Goal: Transaction & Acquisition: Download file/media

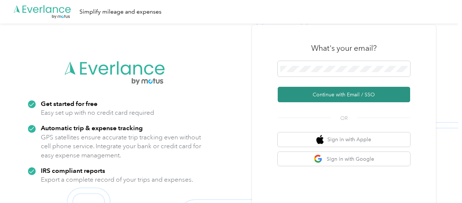
click at [340, 95] on button "Continue with Email / SSO" at bounding box center [344, 94] width 132 height 15
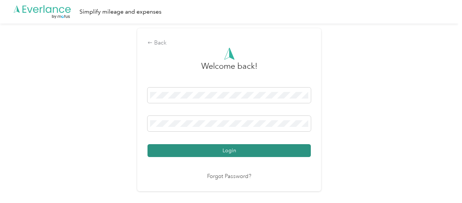
click at [220, 153] on button "Login" at bounding box center [228, 150] width 163 height 13
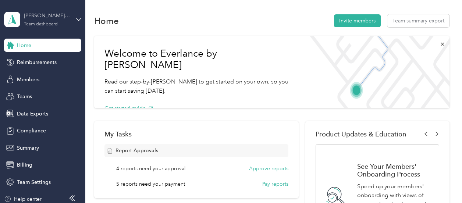
click at [45, 15] on div "[PERSON_NAME] and [PERSON_NAME] [PERSON_NAME] - [GEOGRAPHIC_DATA], [GEOGRAPHIC_…" at bounding box center [47, 16] width 46 height 8
click at [268, 169] on button "Approve reports" at bounding box center [268, 169] width 39 height 8
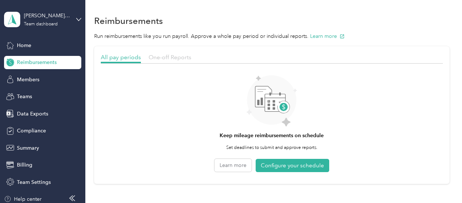
click at [158, 58] on span "One-off Reports" at bounding box center [170, 57] width 43 height 7
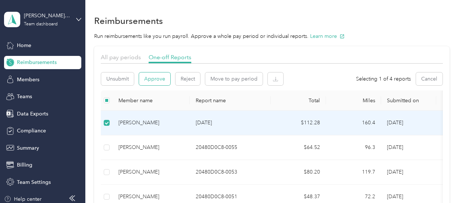
click at [147, 82] on button "Approve" at bounding box center [154, 78] width 31 height 13
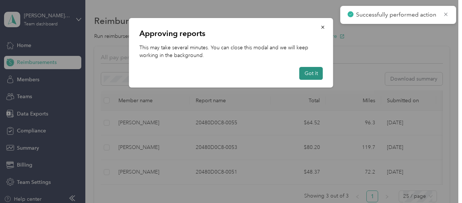
click at [310, 74] on button "Got it" at bounding box center [311, 73] width 24 height 13
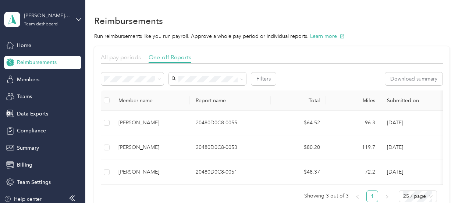
click at [124, 60] on span "All pay periods" at bounding box center [121, 57] width 40 height 7
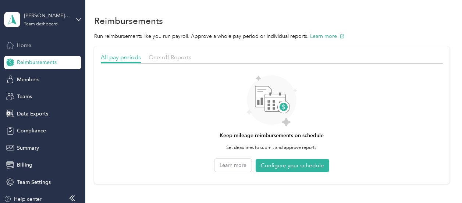
click at [35, 47] on div "Home" at bounding box center [42, 45] width 77 height 13
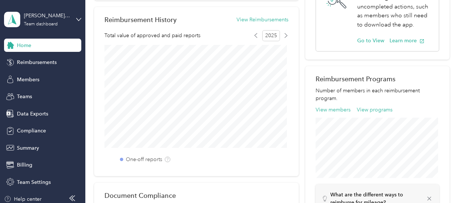
scroll to position [110, 0]
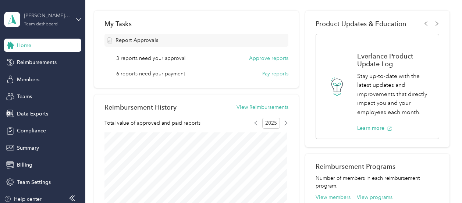
click at [53, 16] on div "[PERSON_NAME] and [PERSON_NAME] [PERSON_NAME] - [GEOGRAPHIC_DATA], [GEOGRAPHIC_…" at bounding box center [47, 16] width 46 height 8
click at [30, 80] on div "Team dashboard Personal dashboard Log out" at bounding box center [78, 74] width 144 height 46
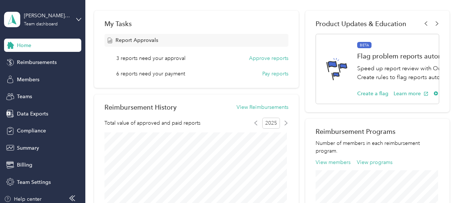
click at [22, 48] on span "Home" at bounding box center [24, 46] width 14 height 8
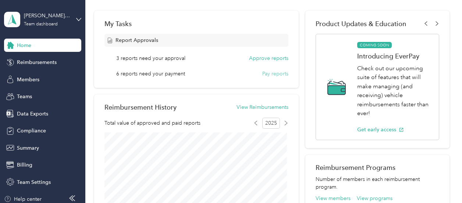
click at [268, 71] on button "Pay reports" at bounding box center [275, 74] width 26 height 8
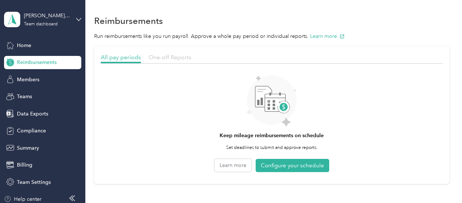
click at [167, 55] on span "One-off Reports" at bounding box center [170, 57] width 43 height 7
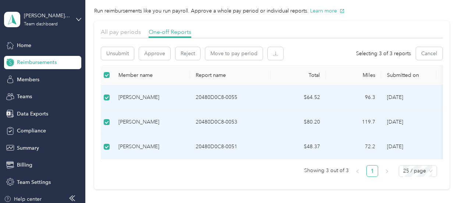
scroll to position [37, 0]
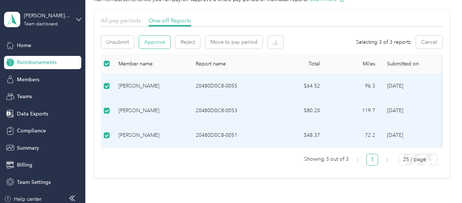
click at [155, 40] on button "Approve" at bounding box center [154, 42] width 31 height 13
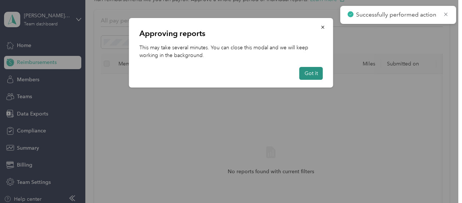
click at [312, 75] on button "Got it" at bounding box center [311, 73] width 24 height 13
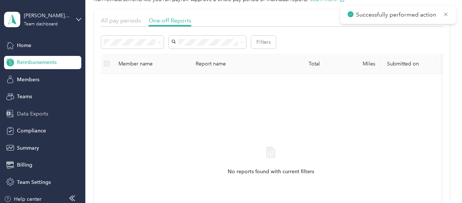
scroll to position [4, 0]
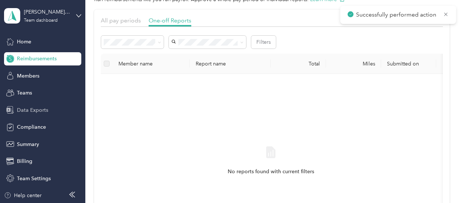
click at [30, 110] on span "Data Exports" at bounding box center [32, 110] width 31 height 8
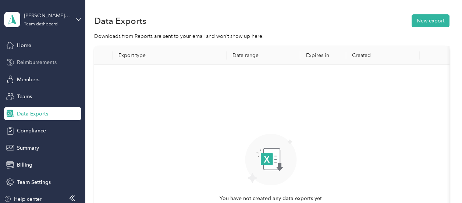
click at [25, 61] on span "Reimbursements" at bounding box center [37, 62] width 40 height 8
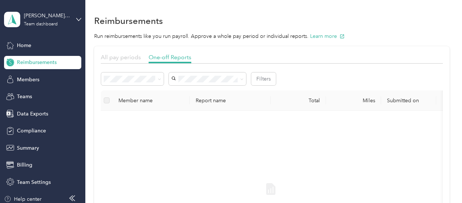
click at [131, 60] on div "All pay periods" at bounding box center [121, 57] width 40 height 9
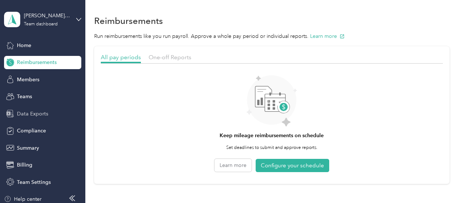
click at [33, 113] on span "Data Exports" at bounding box center [32, 114] width 31 height 8
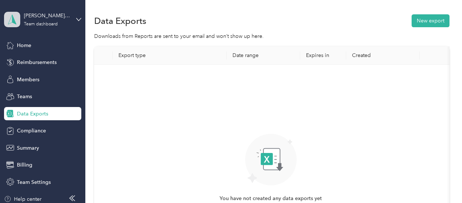
click at [9, 19] on icon at bounding box center [12, 19] width 11 height 10
click at [43, 61] on div "Team dashboard" at bounding box center [78, 60] width 144 height 13
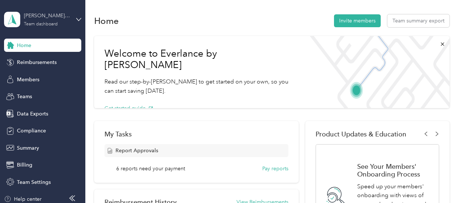
click at [42, 18] on div "[PERSON_NAME] and [PERSON_NAME] [PERSON_NAME] - [GEOGRAPHIC_DATA], [GEOGRAPHIC_…" at bounding box center [47, 16] width 46 height 8
click at [37, 76] on div "Personal dashboard" at bounding box center [31, 74] width 46 height 8
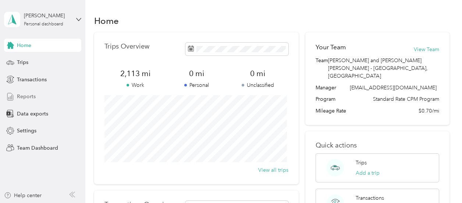
click at [24, 96] on span "Reports" at bounding box center [26, 97] width 19 height 8
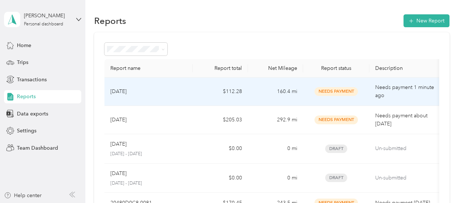
click at [370, 94] on td "Needs payment 1 minute ago" at bounding box center [406, 92] width 74 height 28
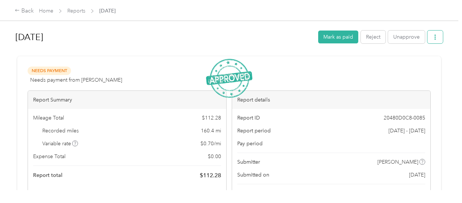
click at [433, 36] on icon "button" at bounding box center [434, 37] width 5 height 5
click at [419, 61] on span "Download" at bounding box center [412, 64] width 24 height 8
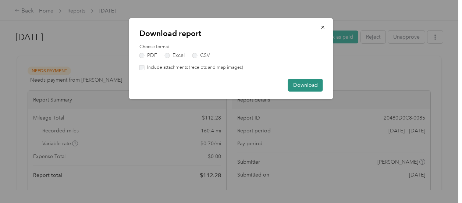
click at [304, 85] on button "Download" at bounding box center [305, 85] width 35 height 13
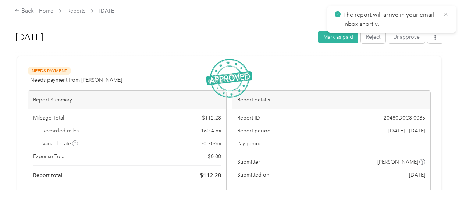
click at [448, 14] on icon at bounding box center [446, 14] width 6 height 7
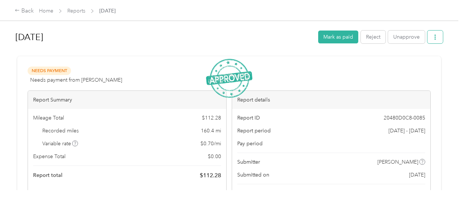
click at [432, 35] on icon "button" at bounding box center [434, 37] width 5 height 5
click at [415, 65] on span "Download" at bounding box center [412, 64] width 24 height 8
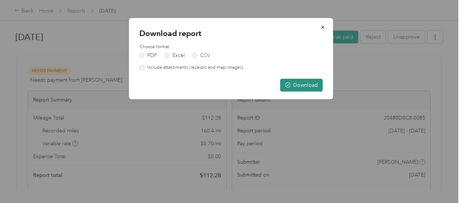
click at [304, 86] on button "Download" at bounding box center [301, 85] width 43 height 13
